Goal: Navigation & Orientation: Go to known website

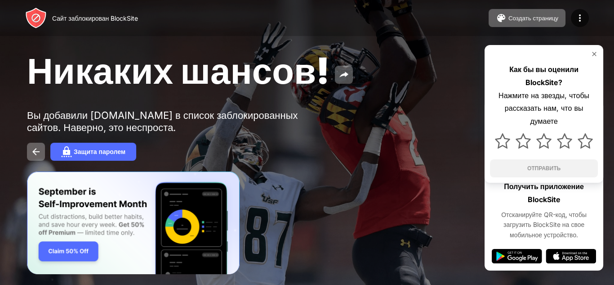
click at [594, 55] on img at bounding box center [594, 53] width 7 height 7
